Goal: Information Seeking & Learning: Learn about a topic

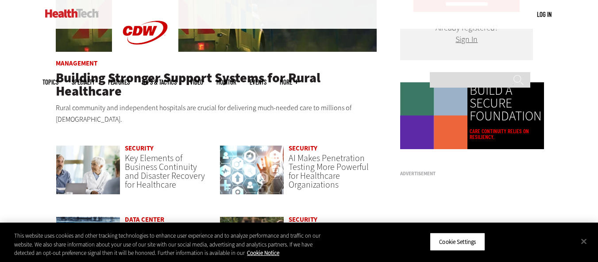
scroll to position [664, 0]
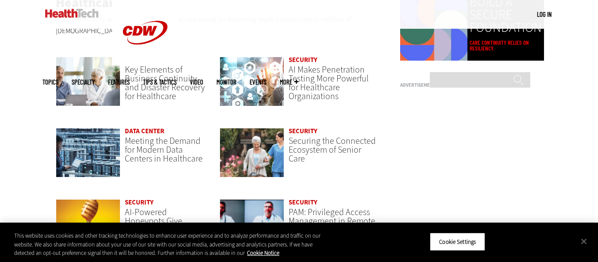
drag, startPoint x: 315, startPoint y: 136, endPoint x: 376, endPoint y: 114, distance: 64.8
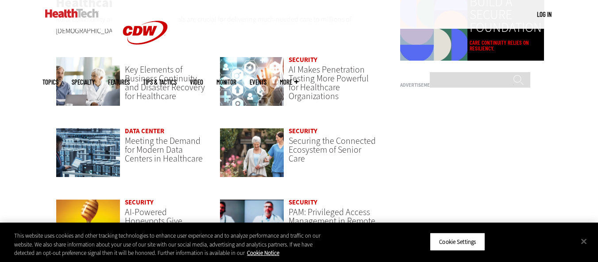
click at [377, 111] on div "Security Key Elements of Business Continuity and Disaster Recovery for Healthca…" at bounding box center [216, 163] width 321 height 213
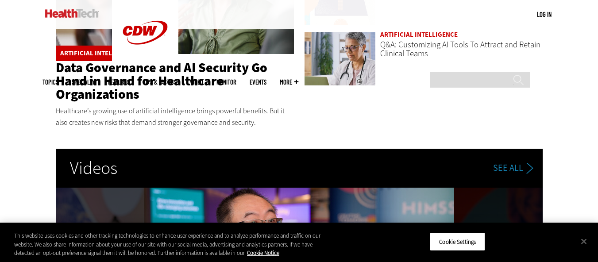
scroll to position [1416, 0]
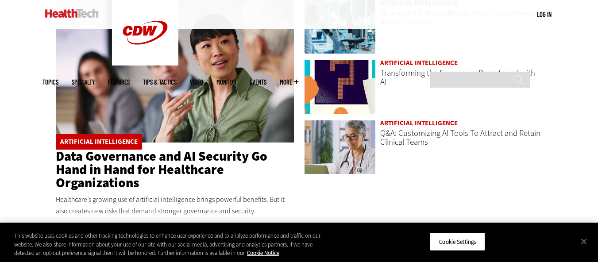
drag, startPoint x: 123, startPoint y: 154, endPoint x: 456, endPoint y: 167, distance: 333.8
click at [476, 176] on div "Artificial Intelligence How Agentic AI Accelerates Healthcare Research and Inno…" at bounding box center [423, 98] width 238 height 181
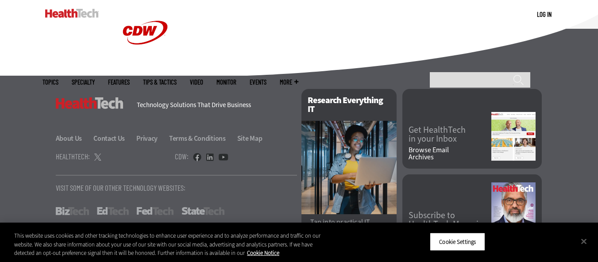
scroll to position [2321, 0]
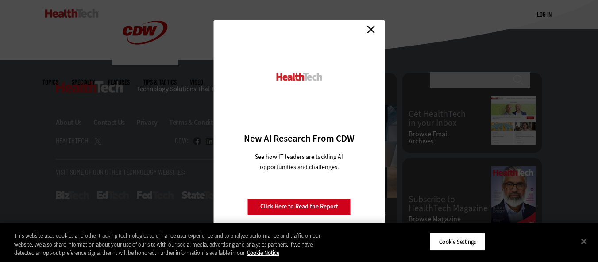
click at [373, 31] on link "Close" at bounding box center [370, 29] width 13 height 13
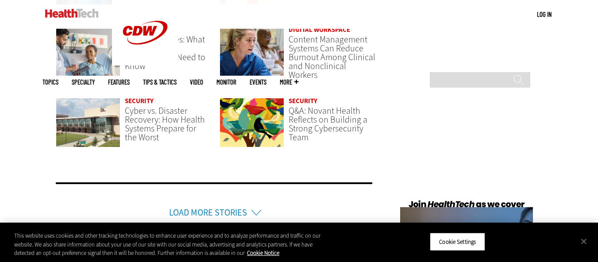
scroll to position [2100, 0]
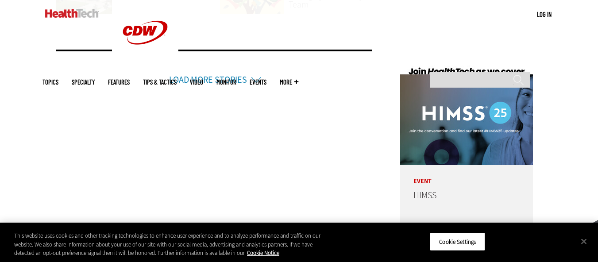
click at [221, 74] on link "Load More Stories" at bounding box center [208, 80] width 78 height 12
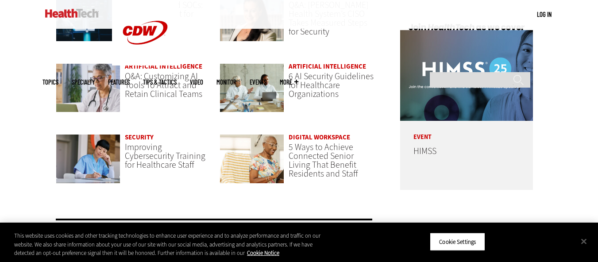
scroll to position [2233, 0]
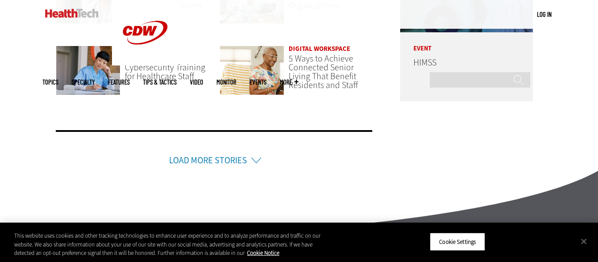
click at [223, 154] on link "Load More Stories" at bounding box center [208, 160] width 78 height 12
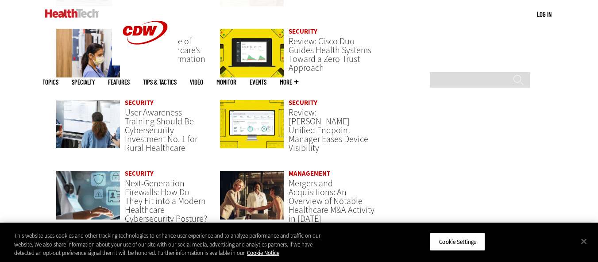
scroll to position [2365, 0]
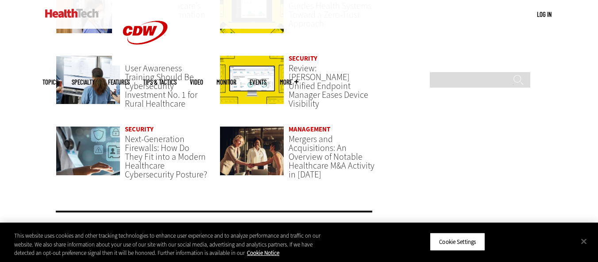
drag, startPoint x: 309, startPoint y: 155, endPoint x: 468, endPoint y: 171, distance: 159.2
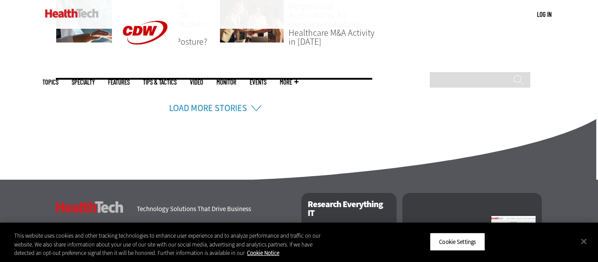
click at [202, 102] on link "Load More Stories" at bounding box center [208, 108] width 78 height 12
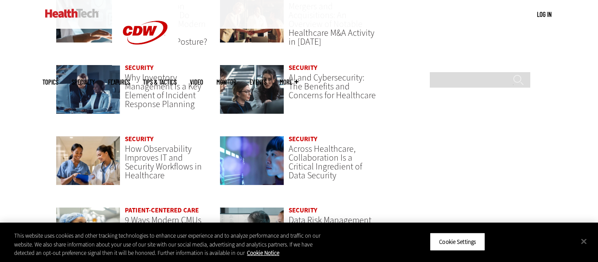
drag, startPoint x: 176, startPoint y: 83, endPoint x: 457, endPoint y: 96, distance: 282.2
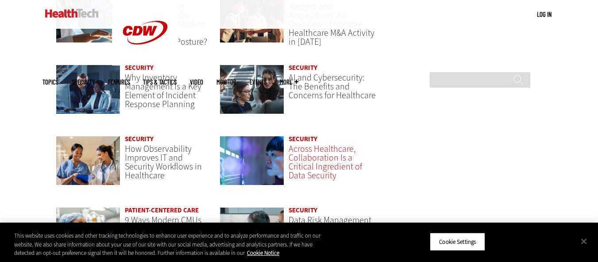
scroll to position [2542, 0]
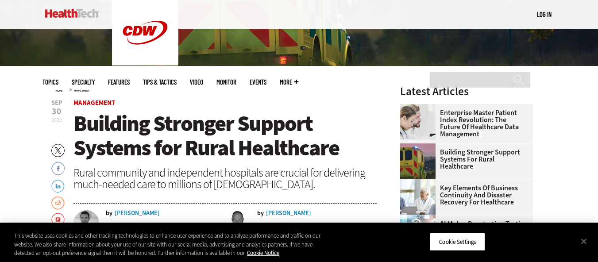
scroll to position [177, 0]
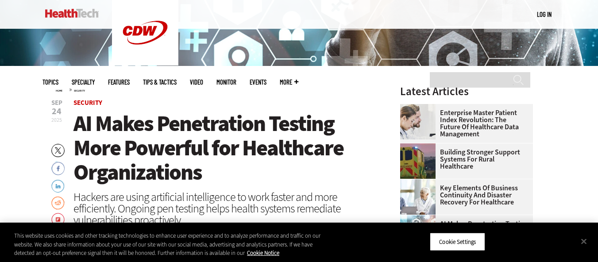
scroll to position [133, 0]
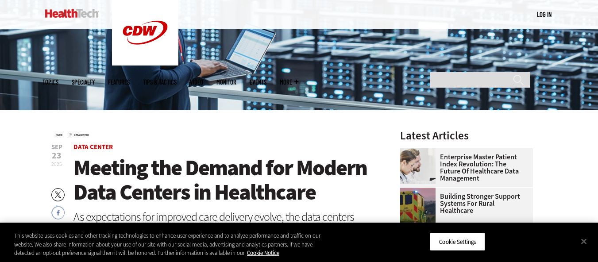
scroll to position [221, 0]
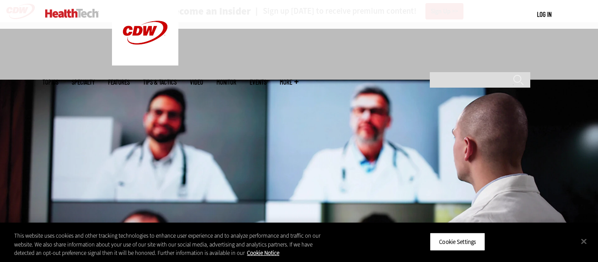
scroll to position [221, 0]
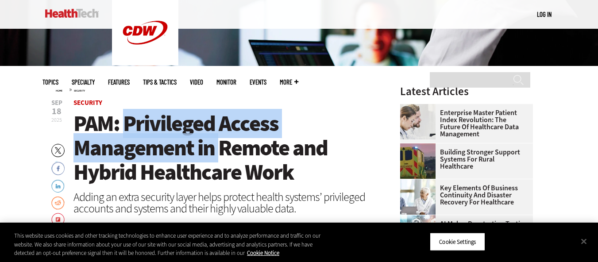
drag, startPoint x: 127, startPoint y: 118, endPoint x: 224, endPoint y: 147, distance: 101.2
click at [224, 147] on span "PAM: Privileged Access Management in Remote and Hybrid Healthcare Work" at bounding box center [200, 148] width 254 height 78
click at [225, 150] on span "PAM: Privileged Access Management in Remote and Hybrid Healthcare Work" at bounding box center [200, 148] width 254 height 78
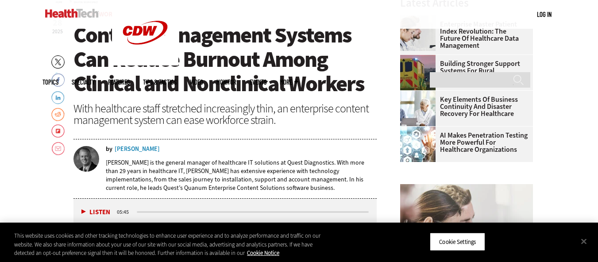
scroll to position [265, 0]
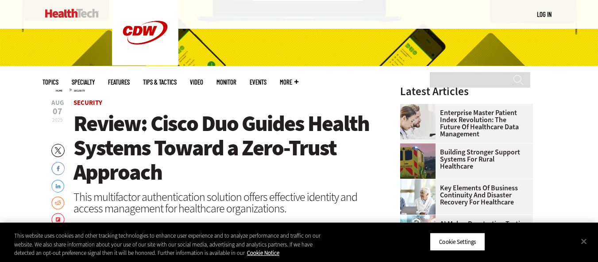
scroll to position [265, 0]
